Goal: Task Accomplishment & Management: Complete application form

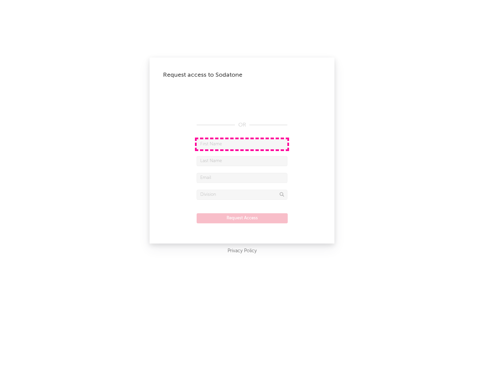
click at [242, 144] on input "text" at bounding box center [242, 144] width 91 height 10
type input "[PERSON_NAME]"
click at [242, 161] on input "text" at bounding box center [242, 161] width 91 height 10
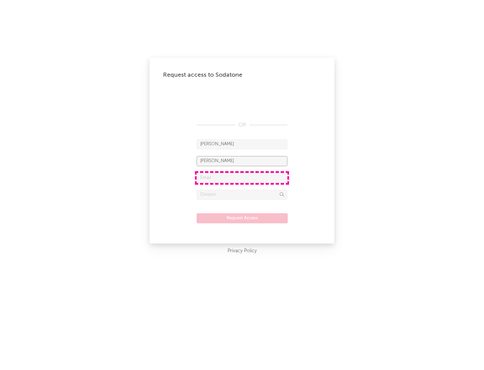
type input "[PERSON_NAME]"
click at [242, 178] on input "text" at bounding box center [242, 178] width 91 height 10
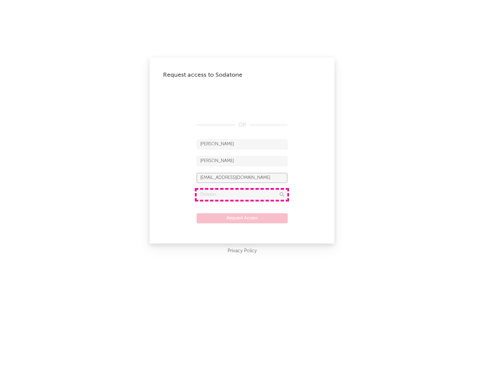
type input "[EMAIL_ADDRESS][DOMAIN_NAME]"
click at [242, 194] on input "text" at bounding box center [242, 195] width 91 height 10
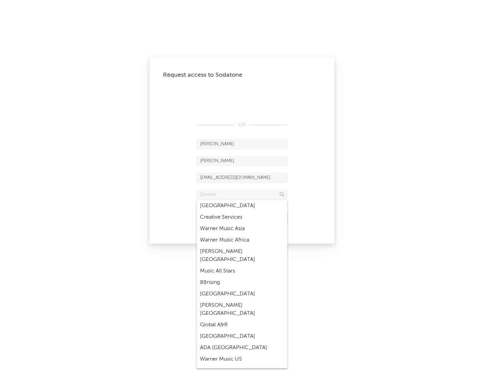
click at [240, 265] on div "Music All Stars" at bounding box center [242, 270] width 91 height 11
type input "Music All Stars"
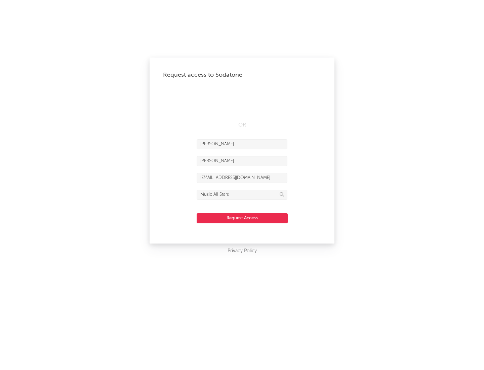
click at [242, 218] on button "Request Access" at bounding box center [242, 218] width 91 height 10
